Goal: Task Accomplishment & Management: Manage account settings

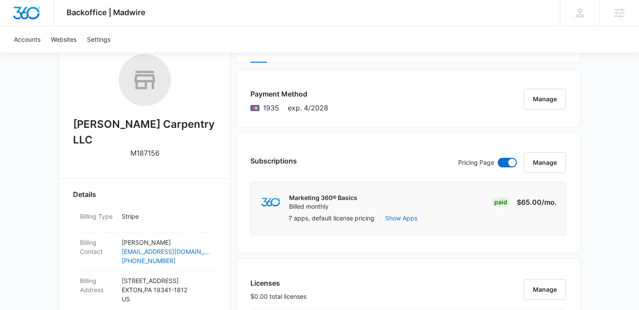
scroll to position [135, 0]
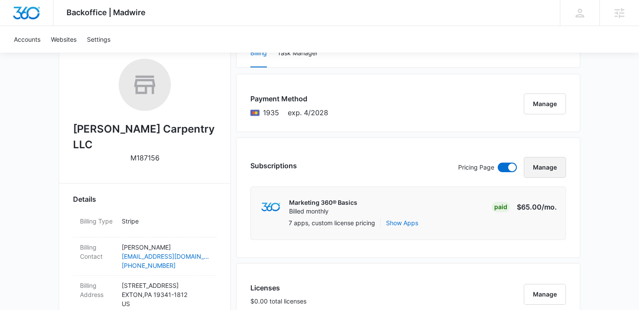
click at [546, 169] on button "Manage" at bounding box center [545, 167] width 42 height 21
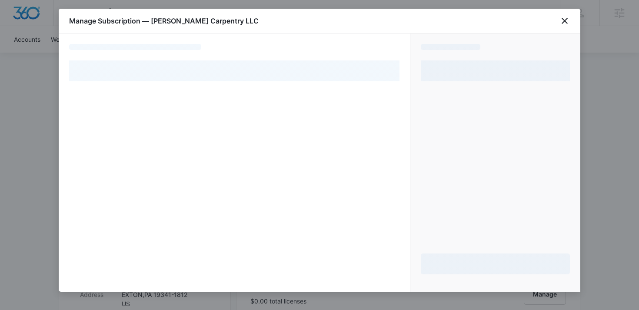
select select "pm_1RRcBJA4n8RTgNjUNhWBDTFZ"
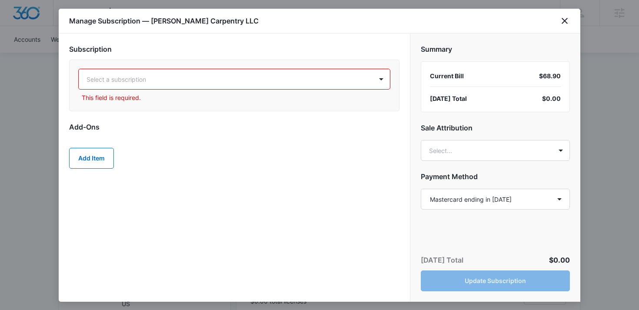
click at [318, 92] on div "Select a subscription This field is required." at bounding box center [234, 85] width 312 height 33
click at [297, 76] on div at bounding box center [224, 79] width 275 height 11
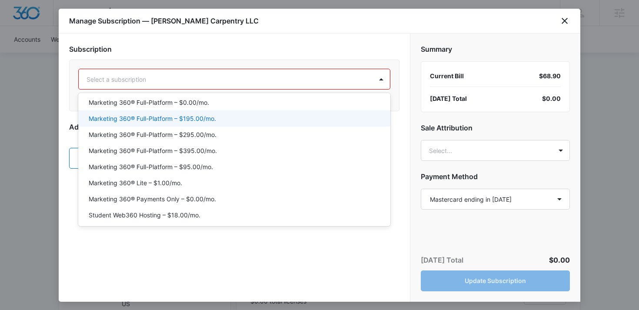
scroll to position [85, 0]
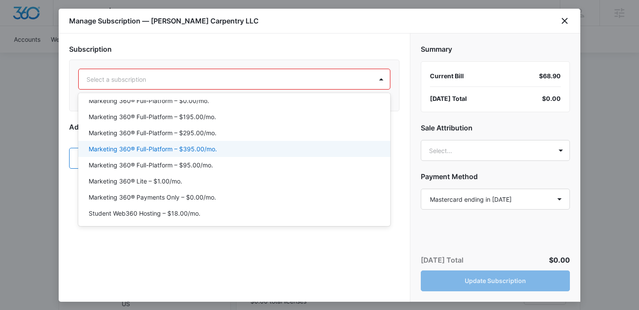
click at [184, 146] on p "Marketing 360® Full-Platform – $395.00/mo." at bounding box center [153, 148] width 128 height 9
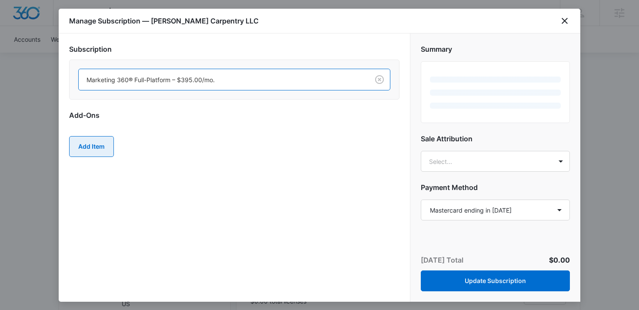
click at [80, 151] on button "Add Item" at bounding box center [91, 146] width 45 height 21
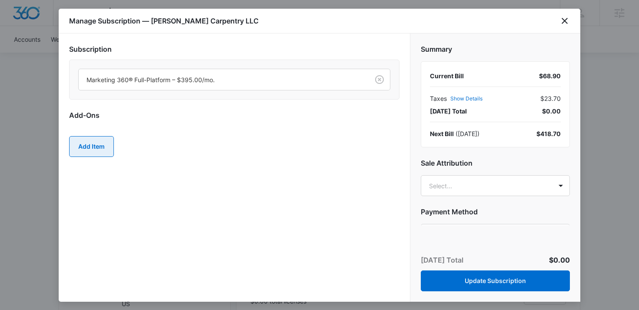
click at [100, 141] on button "Add Item" at bounding box center [91, 146] width 45 height 21
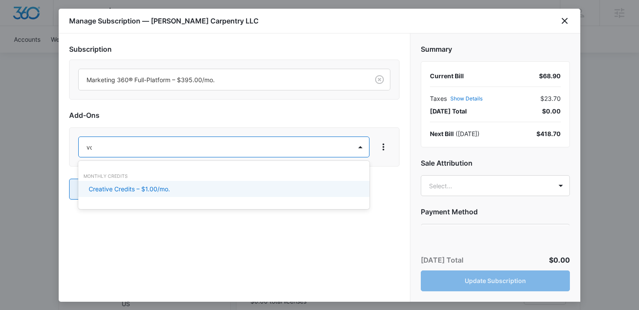
type input "v"
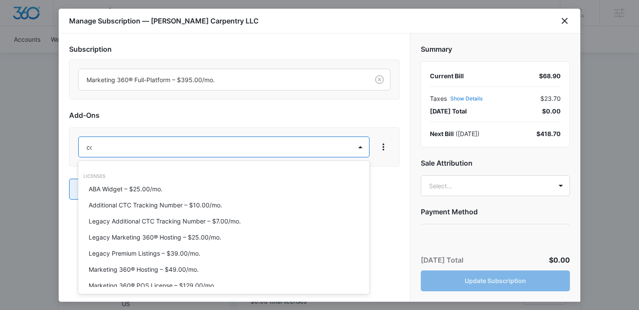
type input "con"
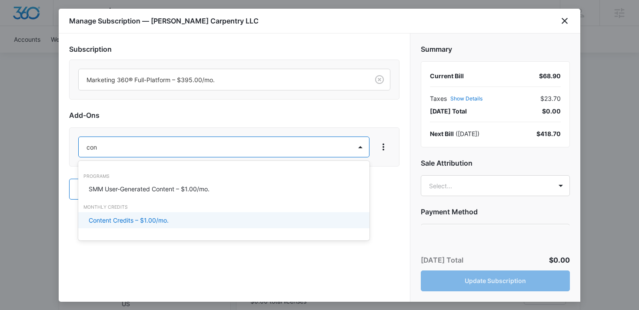
click at [114, 222] on p "Content Credits – $1.00/mo." at bounding box center [129, 220] width 80 height 9
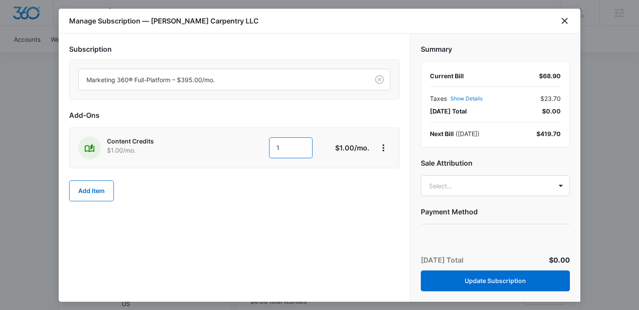
drag, startPoint x: 290, startPoint y: 149, endPoint x: 249, endPoint y: 148, distance: 40.9
click at [248, 149] on div "1 1" at bounding box center [267, 147] width 123 height 21
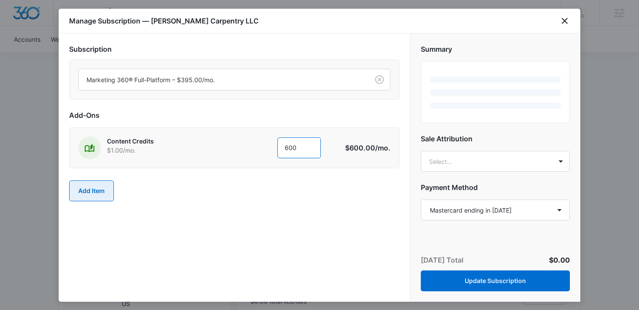
type input "600"
click at [93, 190] on button "Add Item" at bounding box center [91, 190] width 45 height 21
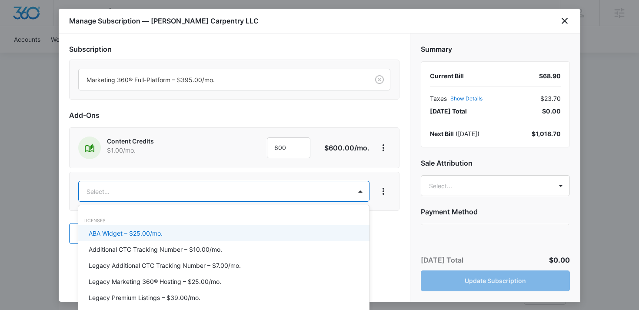
type input "d"
type input "A"
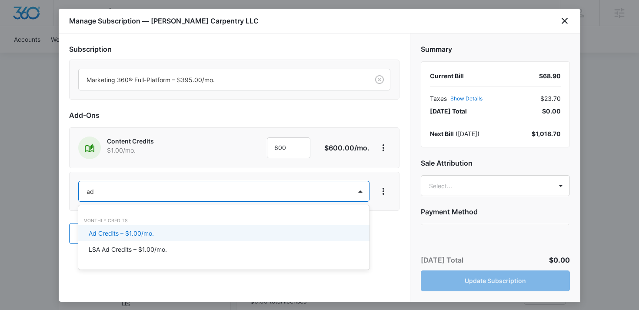
type input "ad c"
click at [143, 234] on p "Ad Credits – $1.00/mo." at bounding box center [121, 233] width 65 height 9
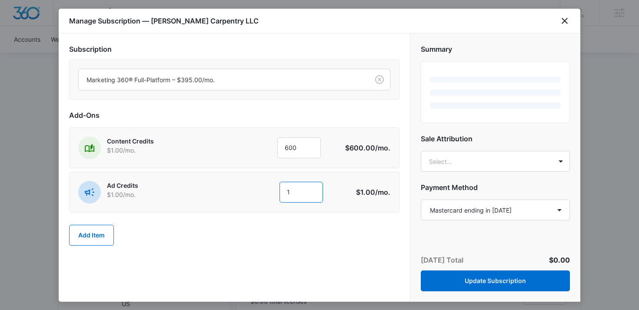
drag, startPoint x: 299, startPoint y: 193, endPoint x: 252, endPoint y: 186, distance: 47.4
click at [253, 190] on div "1 1" at bounding box center [282, 192] width 133 height 21
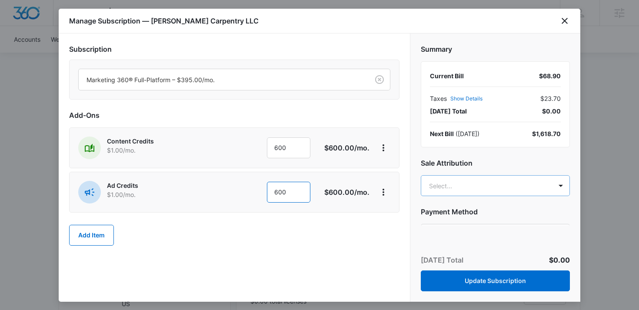
type input "600"
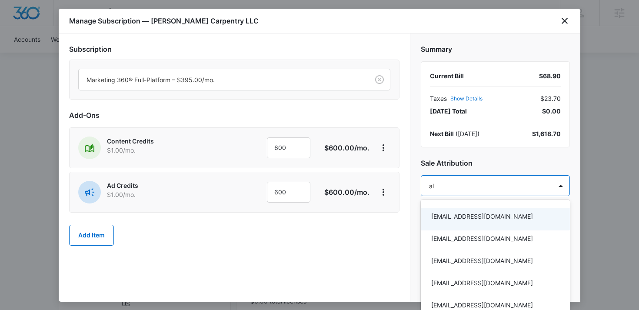
type input "aly"
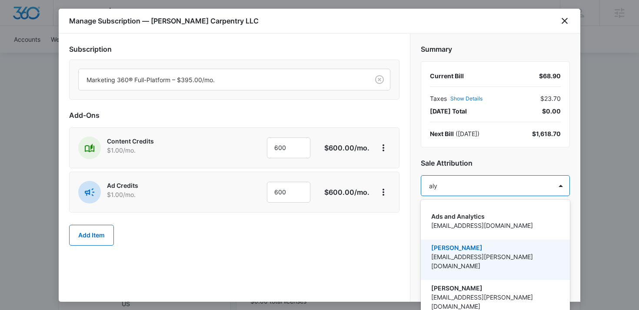
click at [460, 244] on p "[PERSON_NAME]" at bounding box center [494, 247] width 127 height 9
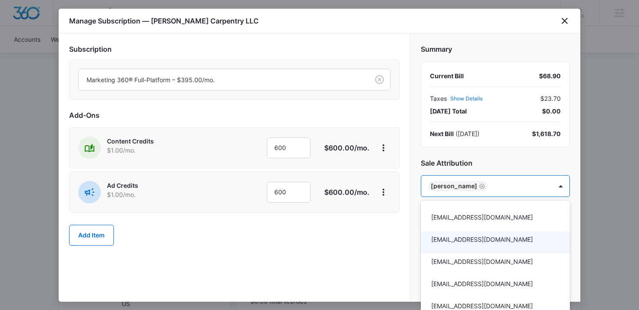
click at [408, 238] on div at bounding box center [319, 155] width 639 height 310
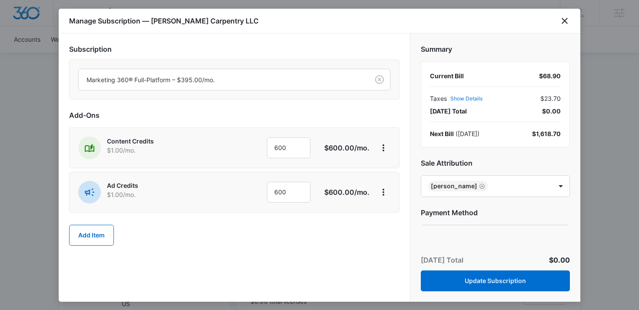
scroll to position [52, 0]
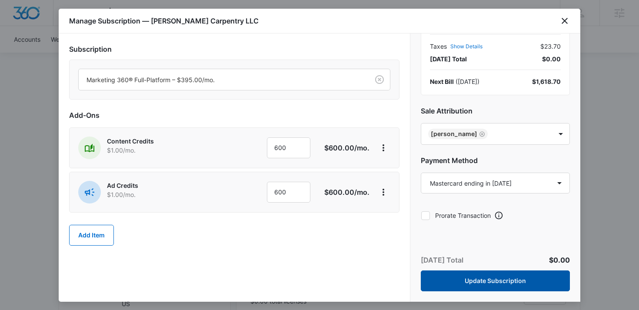
click at [472, 287] on button "Update Subscription" at bounding box center [495, 280] width 149 height 21
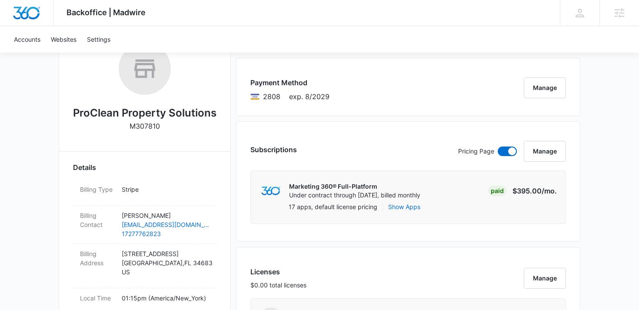
scroll to position [152, 0]
click at [541, 158] on button "Manage" at bounding box center [545, 150] width 42 height 21
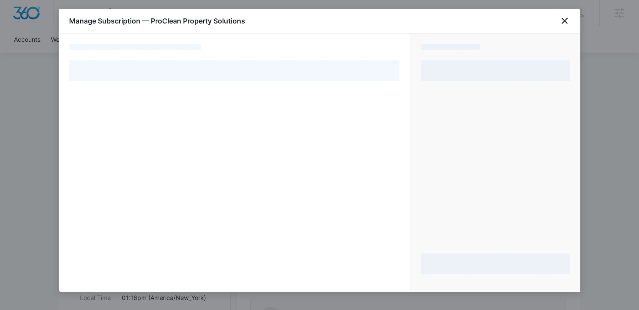
select select "pm_1QmL2XA4n8RTgNjURUqxg80J"
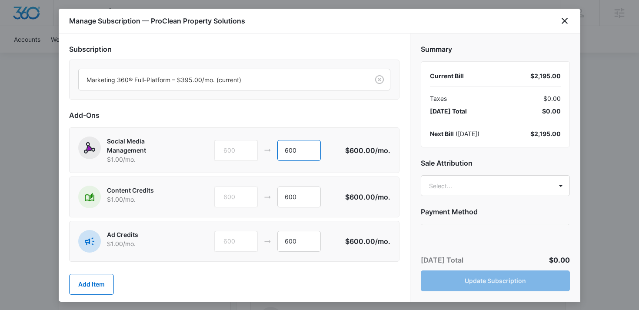
click at [298, 153] on input "600" at bounding box center [298, 150] width 43 height 21
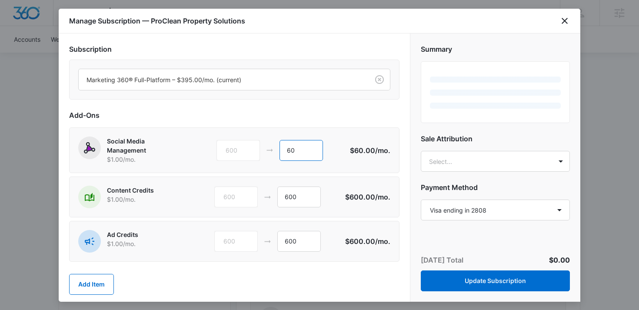
type input "6"
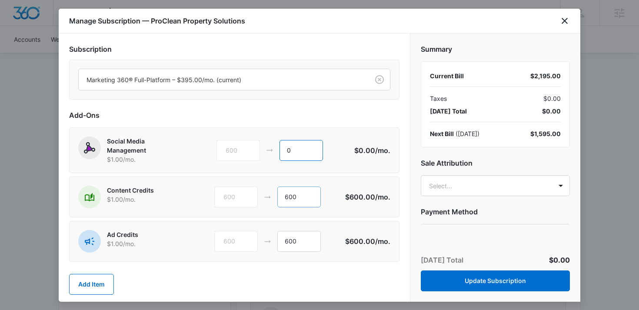
type input "0"
drag, startPoint x: 302, startPoint y: 203, endPoint x: 262, endPoint y: 203, distance: 40.4
click at [262, 203] on div "600 600" at bounding box center [279, 197] width 131 height 21
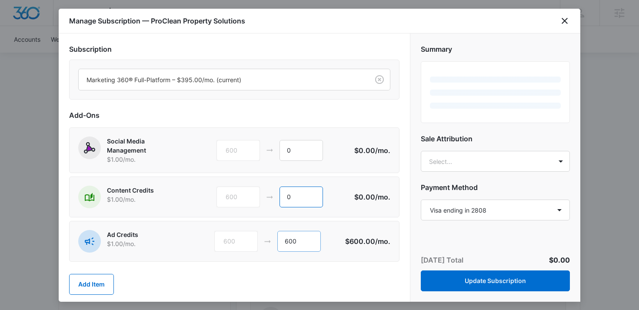
type input "0"
drag, startPoint x: 302, startPoint y: 238, endPoint x: 270, endPoint y: 238, distance: 31.3
click at [270, 238] on div "600 600" at bounding box center [279, 241] width 131 height 21
type input "0"
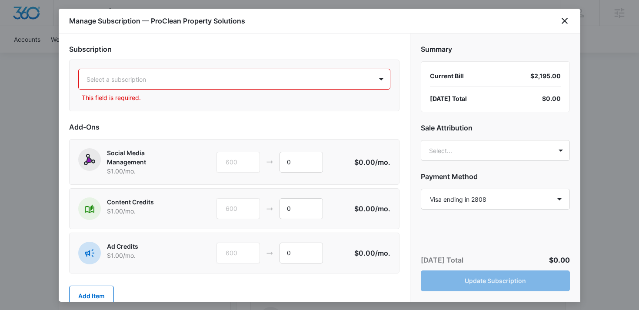
click at [213, 80] on div at bounding box center [224, 79] width 275 height 11
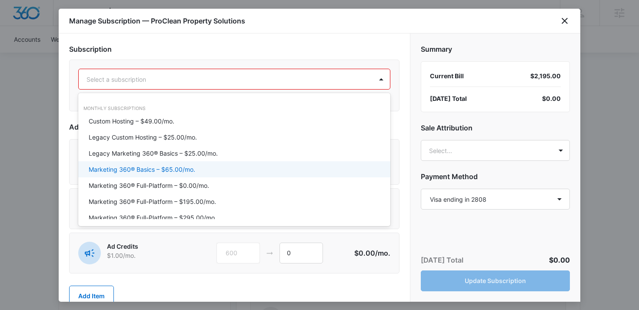
click at [228, 172] on div "Marketing 360® Basics – $65.00/mo." at bounding box center [234, 169] width 290 height 9
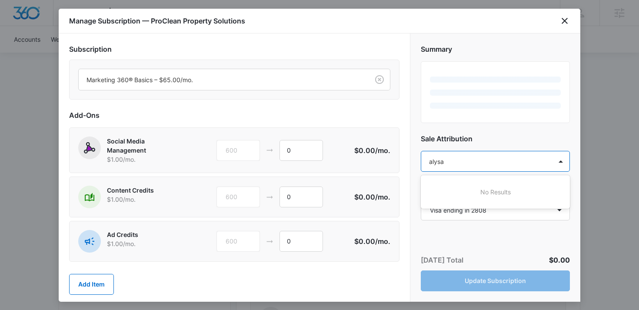
type input "alys"
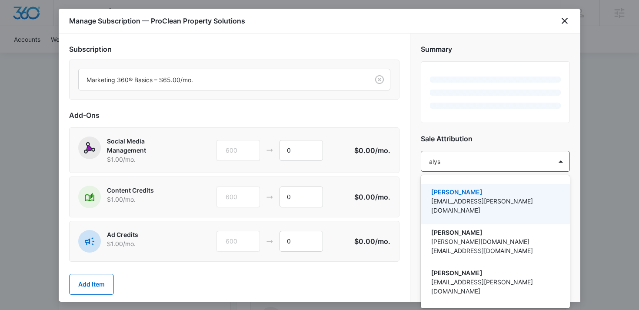
click at [465, 199] on p "[EMAIL_ADDRESS][PERSON_NAME][DOMAIN_NAME]" at bounding box center [494, 206] width 127 height 18
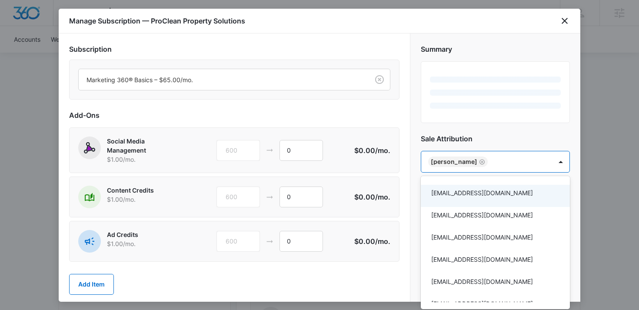
click at [413, 157] on div at bounding box center [319, 155] width 639 height 310
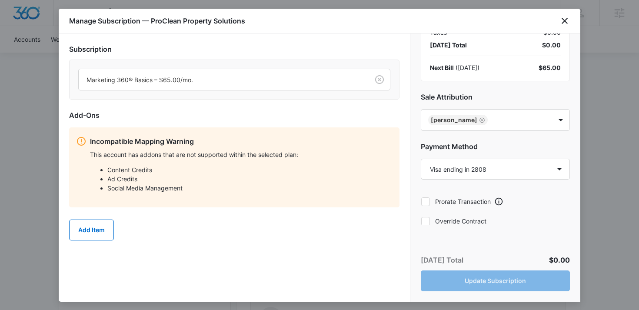
scroll to position [72, 0]
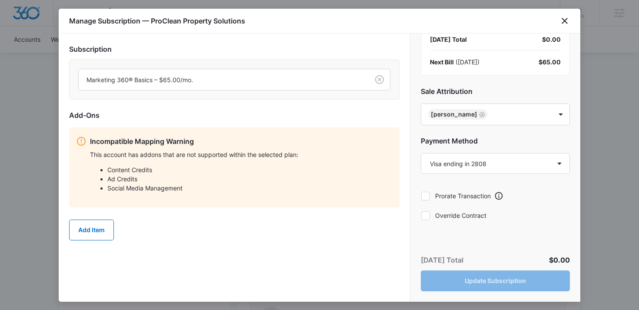
click at [425, 218] on icon at bounding box center [426, 216] width 8 height 8
click at [421, 216] on input "Override Contract" at bounding box center [421, 215] width 0 height 0
checkbox input "true"
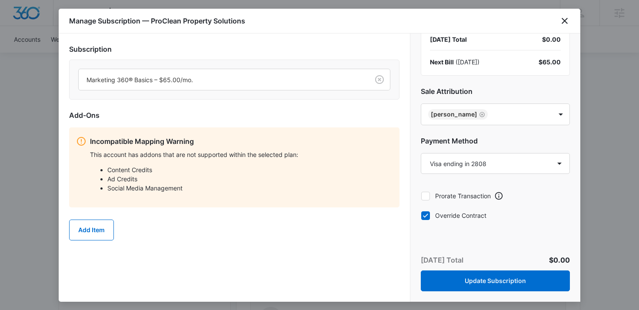
click at [558, 22] on div "Manage Subscription — ProClean Property Solutions" at bounding box center [320, 21] width 522 height 25
click at [564, 20] on icon "close" at bounding box center [565, 21] width 6 height 6
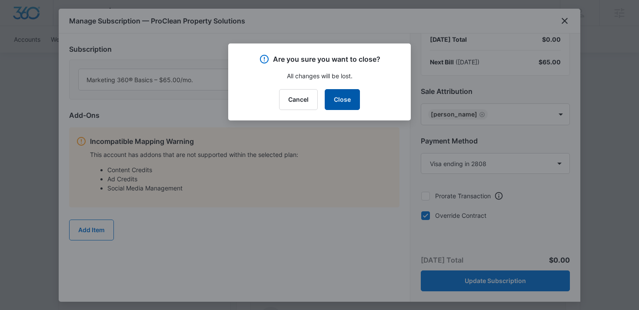
click at [351, 99] on button "Close" at bounding box center [342, 99] width 35 height 21
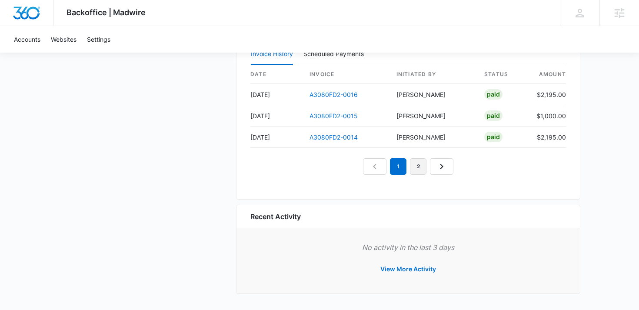
click at [417, 163] on link "2" at bounding box center [418, 166] width 17 height 17
click at [429, 167] on link "3" at bounding box center [428, 166] width 17 height 17
click at [441, 167] on link "4" at bounding box center [438, 166] width 17 height 17
click at [449, 167] on link "5" at bounding box center [448, 166] width 17 height 17
click at [455, 167] on link "6" at bounding box center [458, 166] width 17 height 17
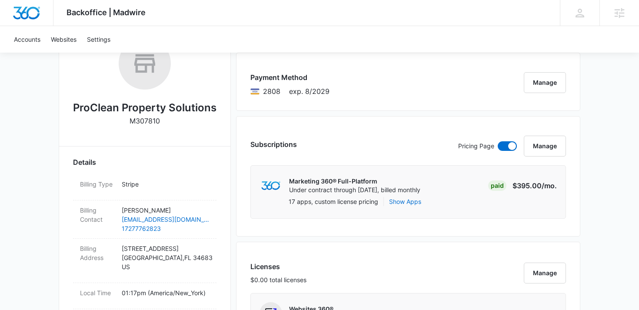
scroll to position [153, 0]
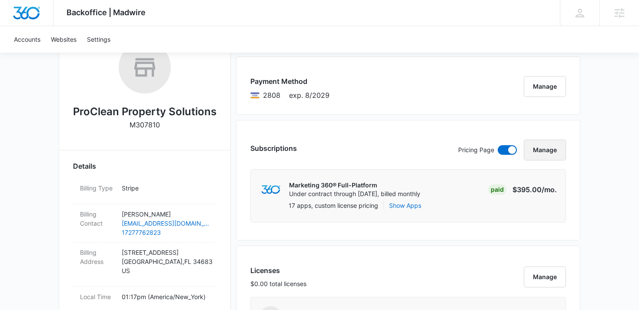
click at [561, 157] on button "Manage" at bounding box center [545, 150] width 42 height 21
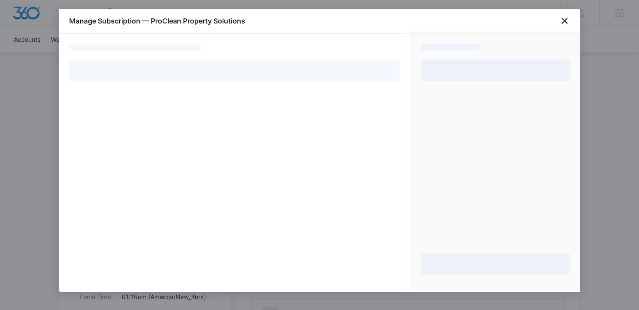
select select "pm_1QmL2XA4n8RTgNjURUqxg80J"
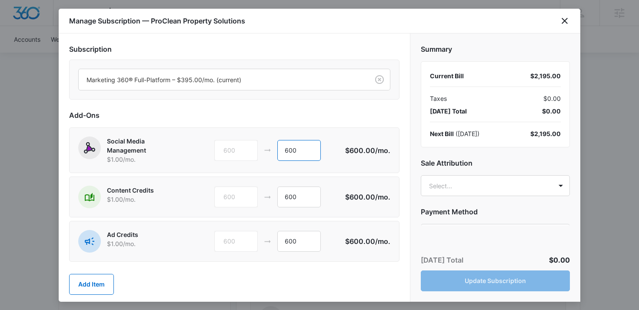
drag, startPoint x: 305, startPoint y: 159, endPoint x: 262, endPoint y: 160, distance: 43.1
click at [262, 160] on div "600 600" at bounding box center [279, 150] width 131 height 21
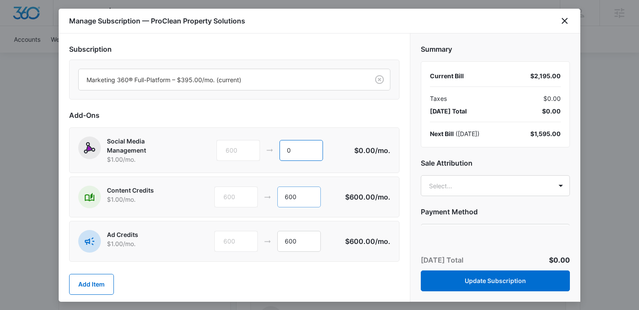
type input "0"
drag, startPoint x: 298, startPoint y: 202, endPoint x: 266, endPoint y: 202, distance: 31.7
click at [266, 202] on div "600 600" at bounding box center [279, 197] width 131 height 21
type input "0"
drag, startPoint x: 306, startPoint y: 245, endPoint x: 269, endPoint y: 243, distance: 37.9
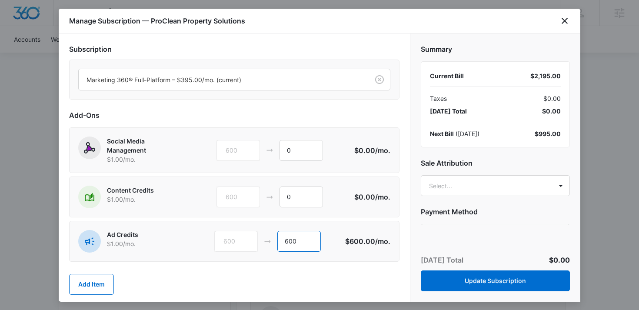
click at [269, 243] on div "600 600" at bounding box center [279, 241] width 131 height 21
type input "0"
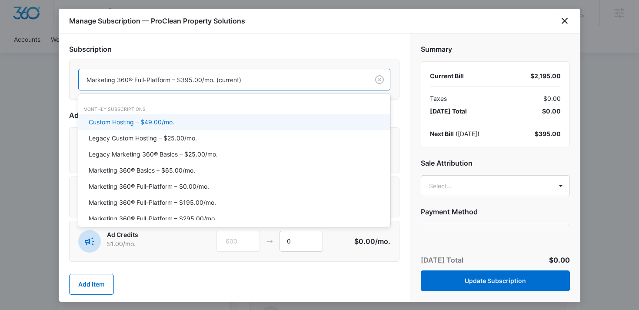
click at [264, 78] on div at bounding box center [222, 79] width 271 height 11
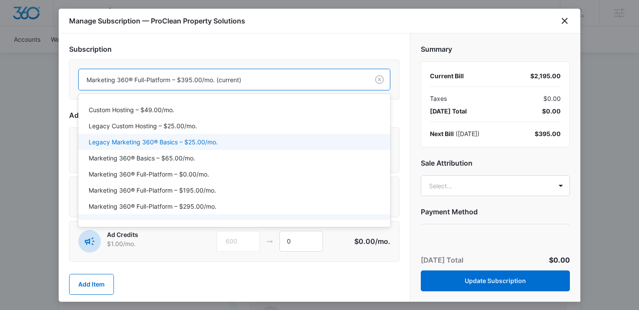
scroll to position [13, 0]
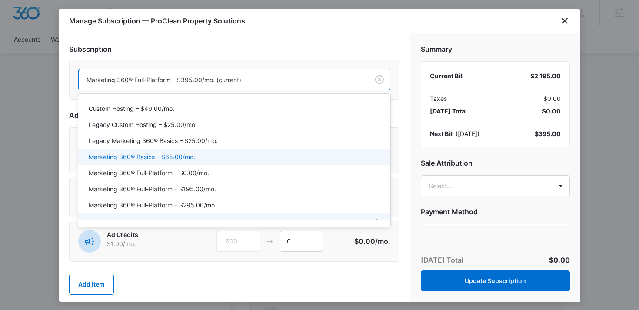
click at [230, 150] on div "Marketing 360® Basics – $65.00/mo." at bounding box center [234, 157] width 312 height 16
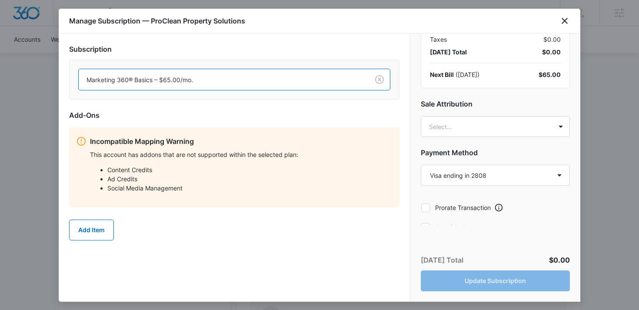
scroll to position [70, 0]
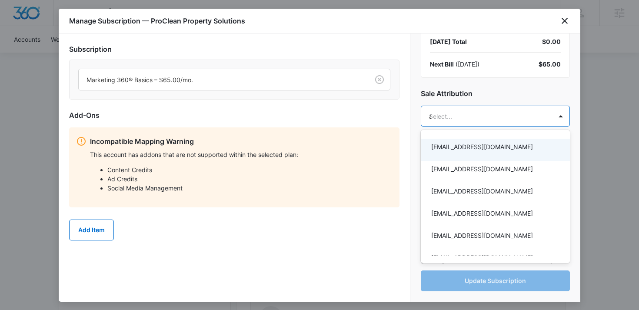
type input "alys"
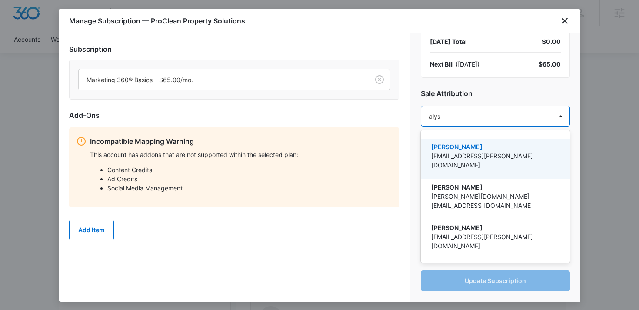
click at [458, 149] on p "[PERSON_NAME]" at bounding box center [494, 146] width 127 height 9
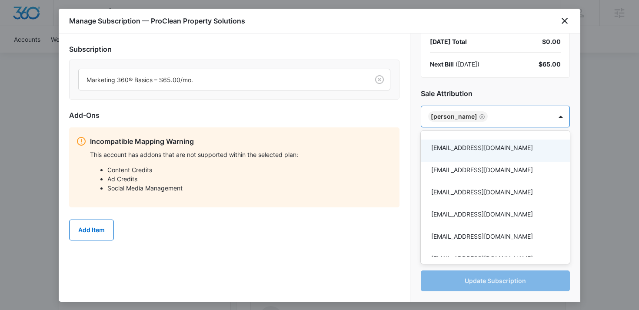
click at [416, 154] on div at bounding box center [319, 155] width 639 height 310
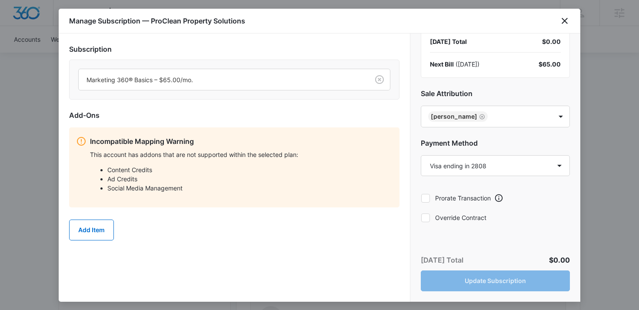
scroll to position [72, 0]
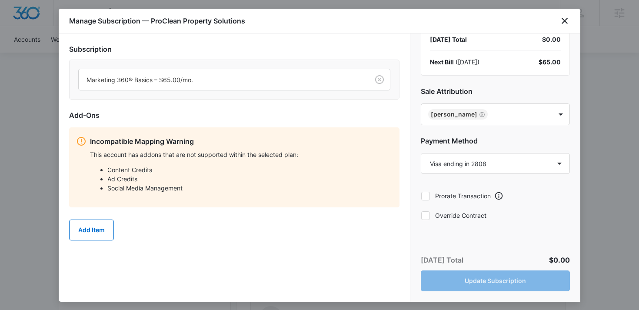
click at [427, 219] on div at bounding box center [425, 215] width 9 height 9
click at [421, 216] on input "Override Contract" at bounding box center [421, 215] width 0 height 0
checkbox input "true"
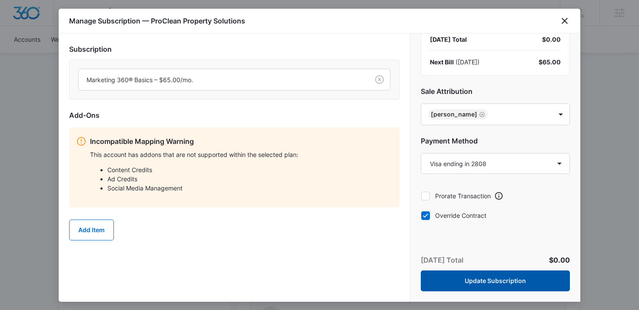
click at [471, 283] on button "Update Subscription" at bounding box center [495, 280] width 149 height 21
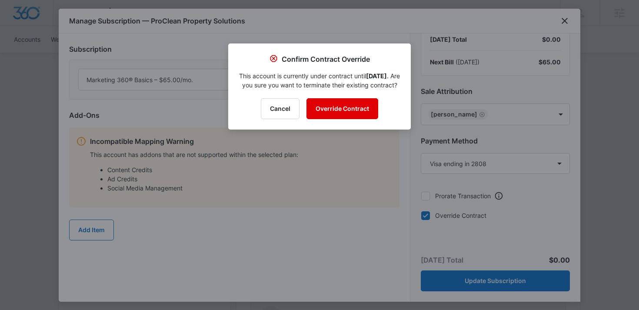
click at [337, 119] on button "Override Contract" at bounding box center [342, 108] width 72 height 21
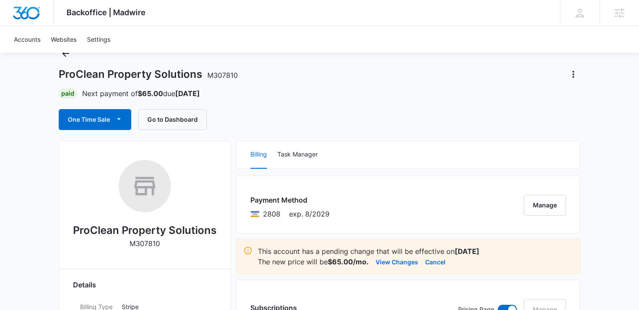
scroll to position [0, 0]
